Goal: Information Seeking & Learning: Learn about a topic

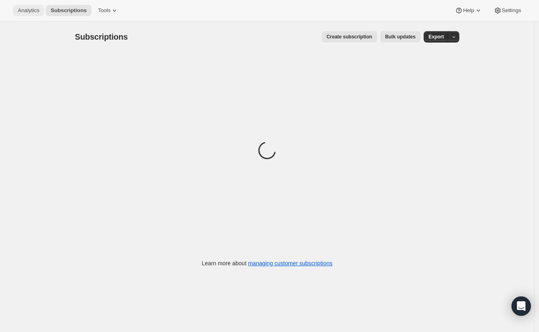
click at [34, 10] on span "Analytics" at bounding box center [28, 10] width 21 height 6
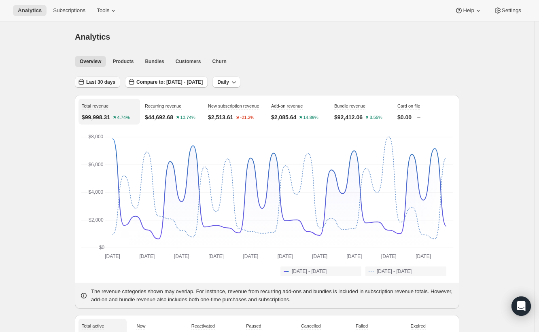
click at [110, 85] on button "Last 30 days" at bounding box center [97, 81] width 45 height 11
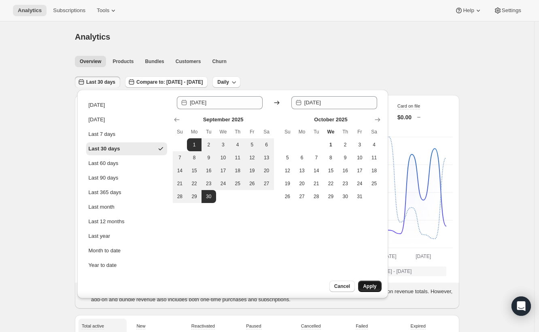
click at [370, 289] on span "Apply" at bounding box center [369, 286] width 13 height 6
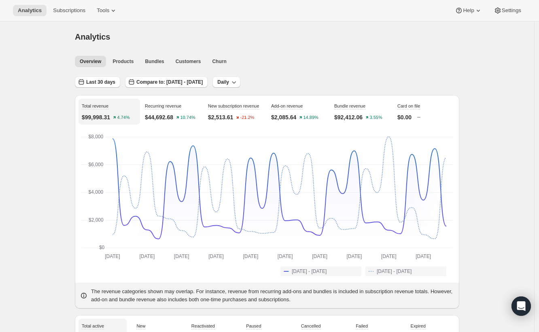
click at [122, 60] on span "Products" at bounding box center [122, 61] width 21 height 6
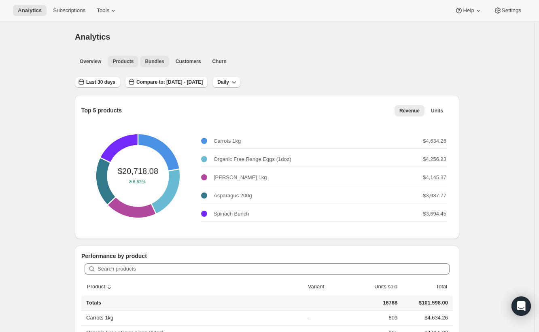
click at [160, 61] on span "Bundles" at bounding box center [154, 61] width 19 height 6
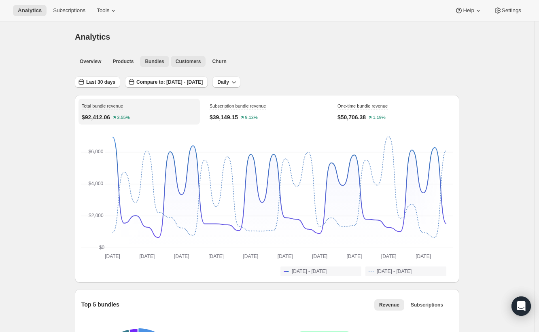
click at [190, 61] on span "Customers" at bounding box center [187, 61] width 25 height 6
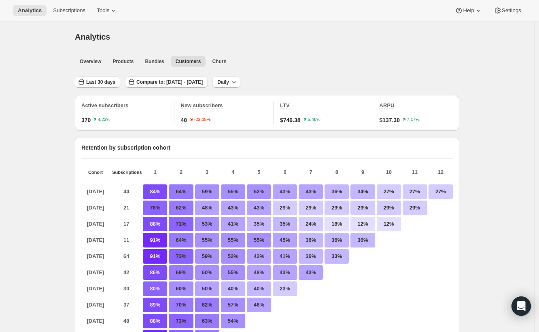
click at [225, 59] on span "Churn" at bounding box center [219, 61] width 14 height 6
